Goal: Transaction & Acquisition: Purchase product/service

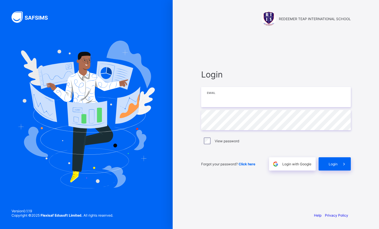
click at [233, 100] on input "email" at bounding box center [276, 97] width 150 height 20
click at [217, 99] on input "email" at bounding box center [276, 97] width 150 height 20
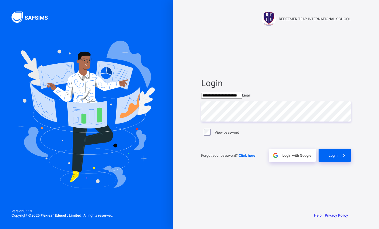
type input "**********"
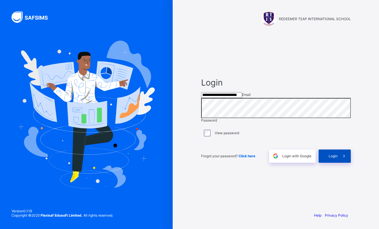
click at [335, 158] on span "Login" at bounding box center [333, 156] width 9 height 4
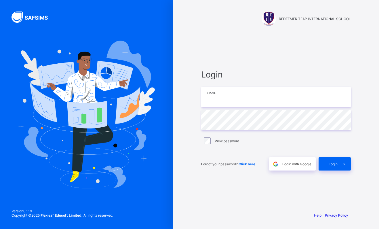
click at [220, 101] on input "email" at bounding box center [276, 97] width 150 height 20
paste input "**********"
click at [231, 97] on input "**********" at bounding box center [276, 97] width 150 height 20
type input "**********"
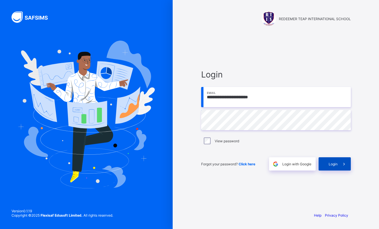
click at [334, 164] on span "Login" at bounding box center [333, 164] width 9 height 4
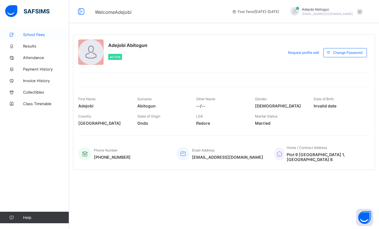
click at [41, 35] on span "School Fees" at bounding box center [46, 34] width 46 height 5
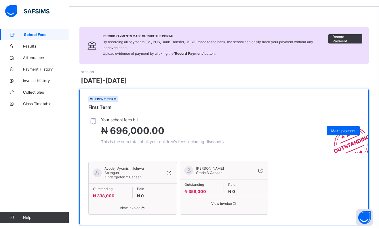
scroll to position [26, 0]
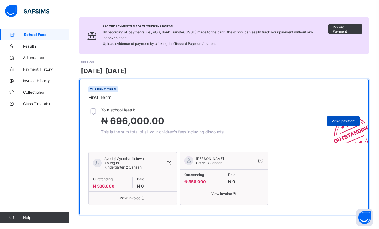
click at [341, 121] on span "Make payment" at bounding box center [343, 121] width 24 height 4
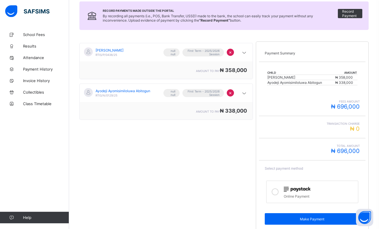
scroll to position [72, 0]
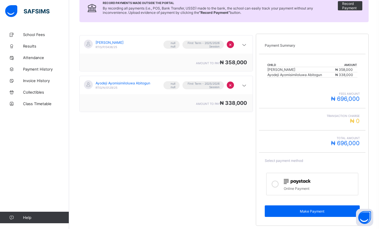
click at [276, 185] on icon at bounding box center [275, 184] width 7 height 7
click at [315, 212] on span "Make Payment" at bounding box center [312, 211] width 86 height 4
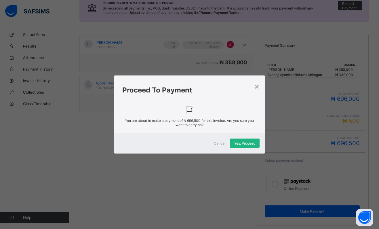
click at [248, 146] on div "Yes, Proceed" at bounding box center [245, 142] width 30 height 9
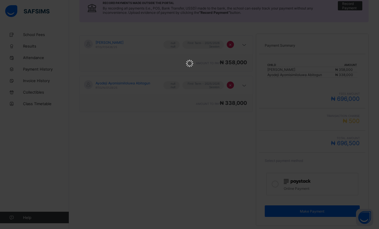
scroll to position [0, 0]
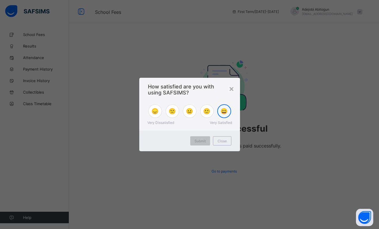
click at [226, 111] on span "😄" at bounding box center [224, 111] width 7 height 7
click at [202, 141] on span "Submit" at bounding box center [200, 141] width 11 height 4
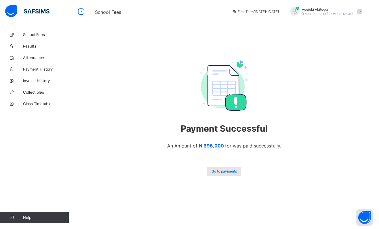
click at [225, 172] on span "Go to payments" at bounding box center [224, 171] width 25 height 4
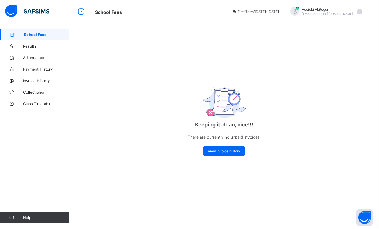
click at [31, 34] on span "School Fees" at bounding box center [46, 34] width 45 height 5
click at [41, 69] on span "Payment History" at bounding box center [46, 69] width 46 height 5
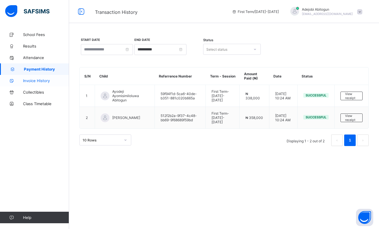
click at [40, 82] on span "Invoice History" at bounding box center [46, 80] width 46 height 5
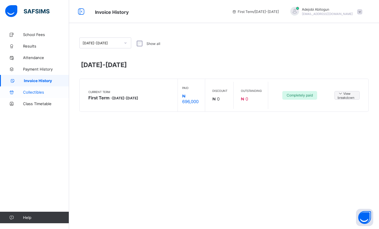
click at [36, 93] on span "Collectibles" at bounding box center [46, 92] width 46 height 5
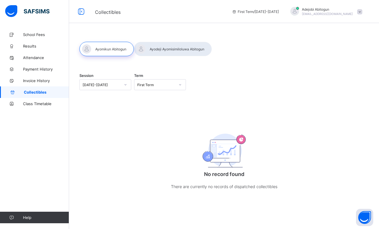
click at [127, 87] on icon at bounding box center [125, 85] width 3 height 6
click at [121, 47] on div at bounding box center [106, 49] width 54 height 14
click at [47, 103] on span "Class Timetable" at bounding box center [46, 103] width 46 height 5
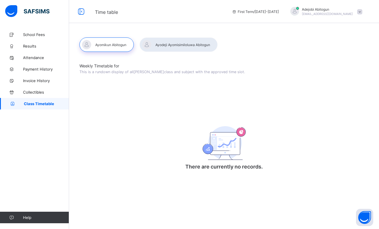
click at [359, 12] on span at bounding box center [359, 11] width 5 height 5
click at [335, 42] on span "Profile" at bounding box center [344, 45] width 38 height 7
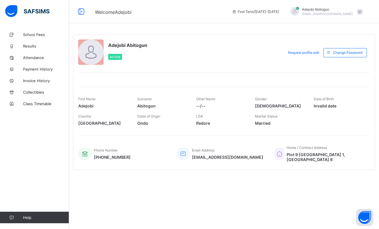
click at [360, 13] on span at bounding box center [359, 11] width 5 height 5
click at [353, 60] on span "Logout" at bounding box center [344, 57] width 38 height 7
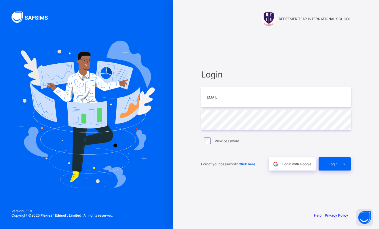
type input "**********"
